Goal: Task Accomplishment & Management: Manage account settings

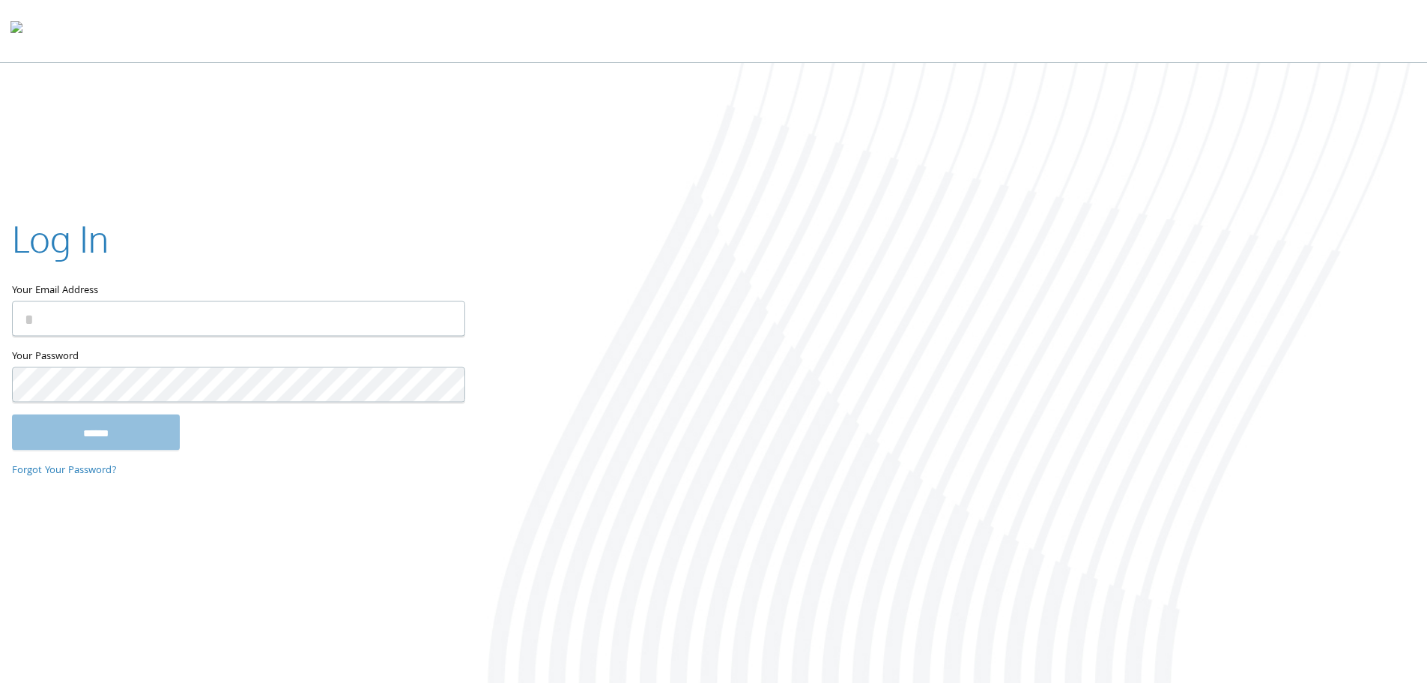
click at [258, 332] on input "Your Email Address" at bounding box center [238, 317] width 453 height 35
type input "**********"
click at [106, 436] on input "******" at bounding box center [96, 432] width 168 height 36
